Goal: Obtain resource: Obtain resource

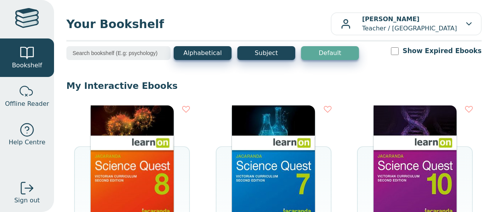
click at [120, 173] on img at bounding box center [132, 164] width 83 height 116
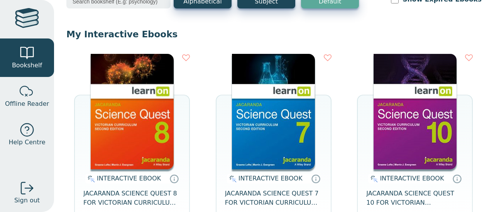
scroll to position [52, 0]
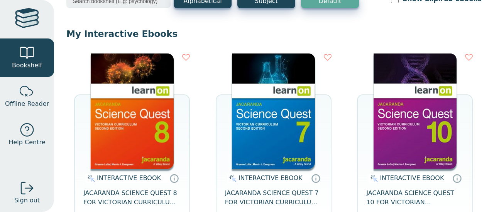
click at [280, 134] on img at bounding box center [273, 112] width 83 height 116
